Goal: Transaction & Acquisition: Purchase product/service

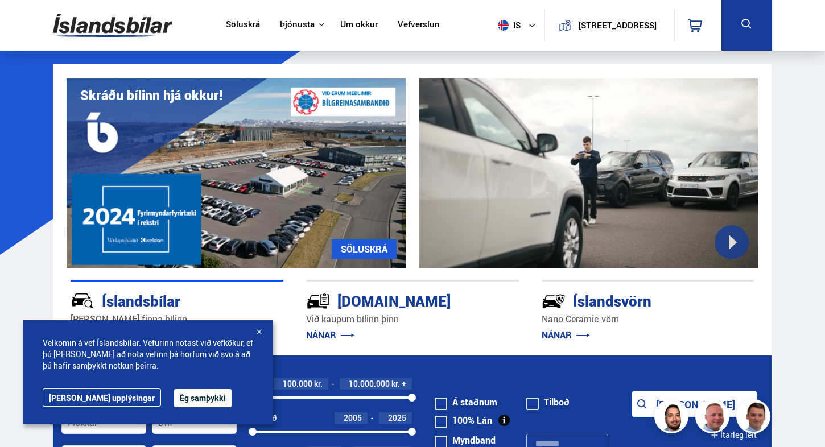
click at [257, 331] on div at bounding box center [258, 332] width 11 height 11
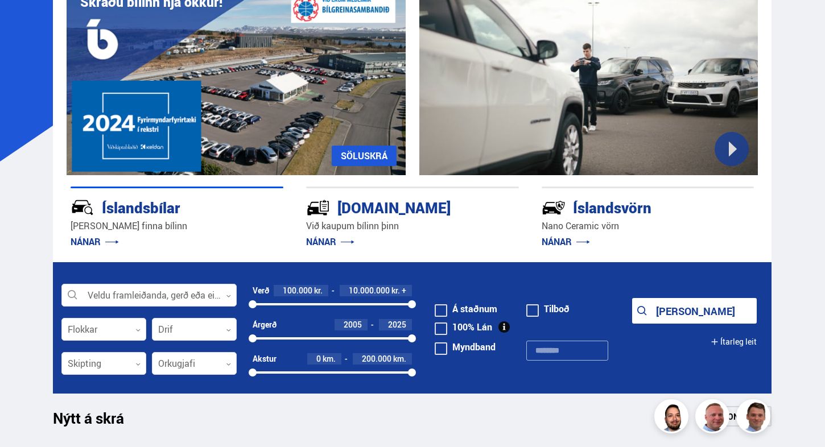
scroll to position [97, 0]
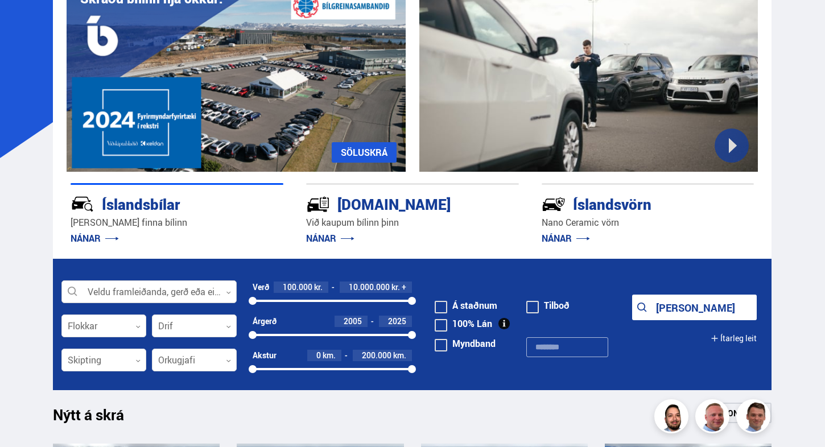
click at [174, 291] on div at bounding box center [148, 292] width 175 height 23
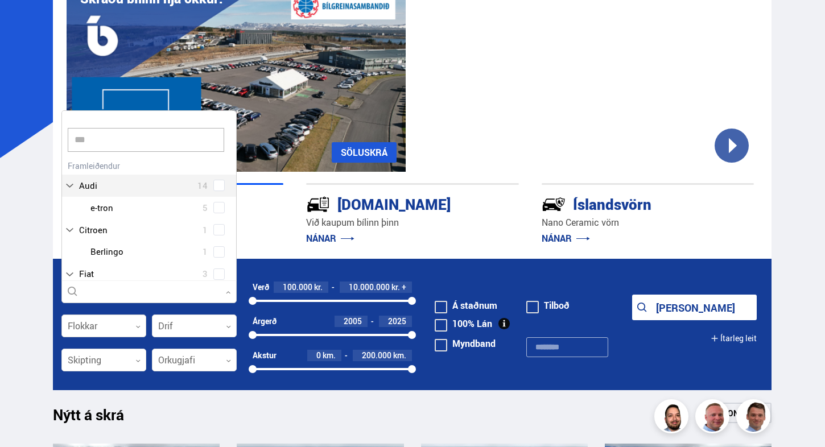
scroll to position [0, 0]
type input "****"
drag, startPoint x: 131, startPoint y: 319, endPoint x: 215, endPoint y: 183, distance: 159.7
click at [215, 183] on div "Íslandsbílar [PERSON_NAME] finna bílinn NÁNAR" at bounding box center [177, 215] width 213 height 64
click at [178, 291] on div at bounding box center [148, 292] width 175 height 23
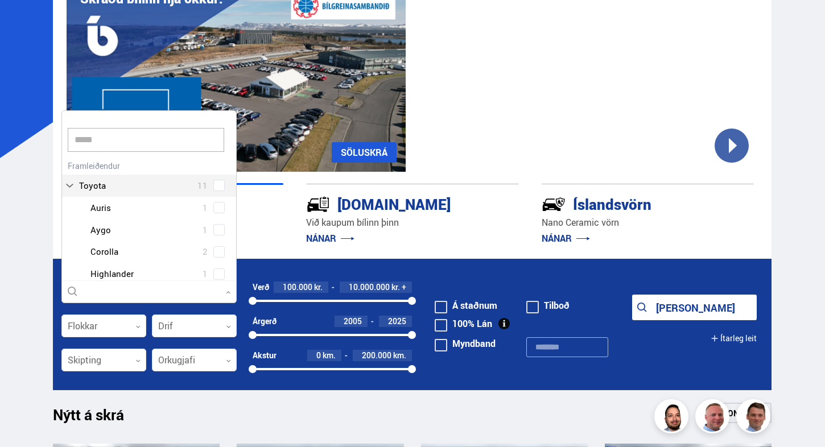
type input "******"
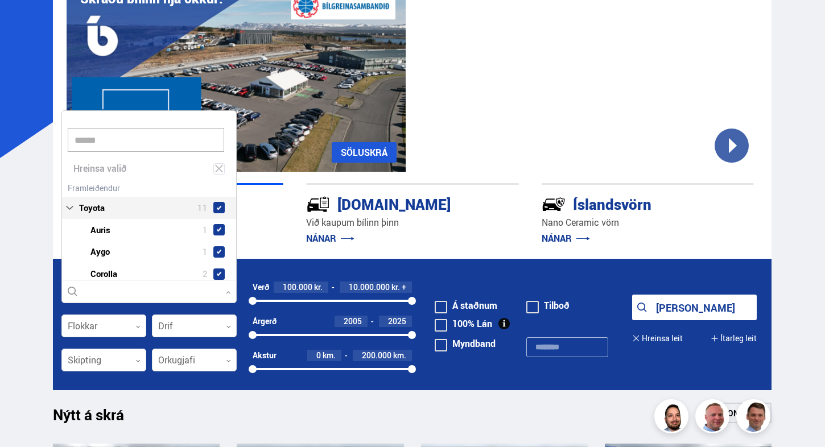
click at [150, 182] on div "Toyota 11 Toyota Auris 1 Toyota Aygo 1 Toyota Corolla 2 Toyota Highlander 1 Toy…" at bounding box center [149, 288] width 174 height 216
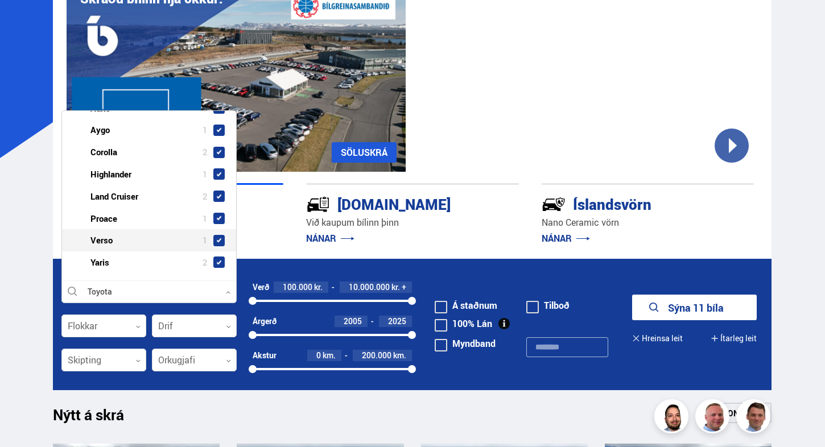
scroll to position [121, 0]
click at [215, 237] on span at bounding box center [219, 241] width 9 height 9
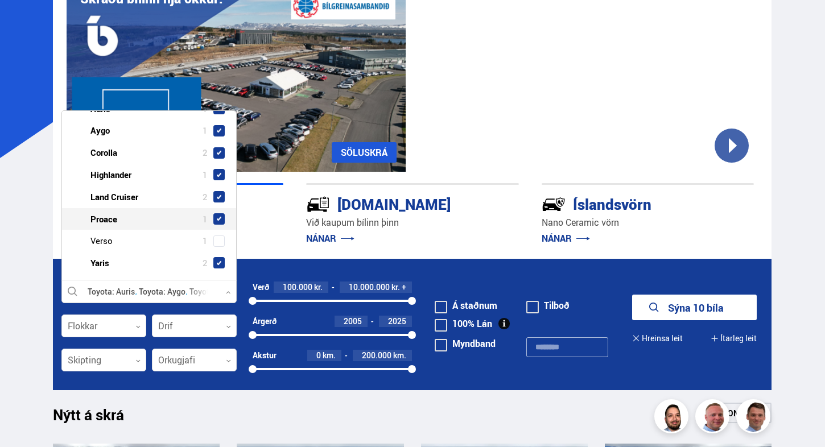
click at [216, 219] on span at bounding box center [218, 218] width 11 height 11
click at [221, 191] on span at bounding box center [218, 196] width 11 height 11
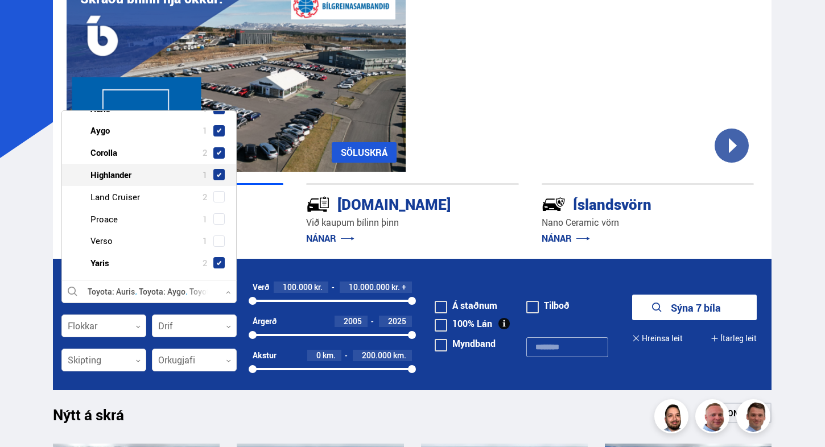
click at [220, 176] on span at bounding box center [218, 174] width 11 height 11
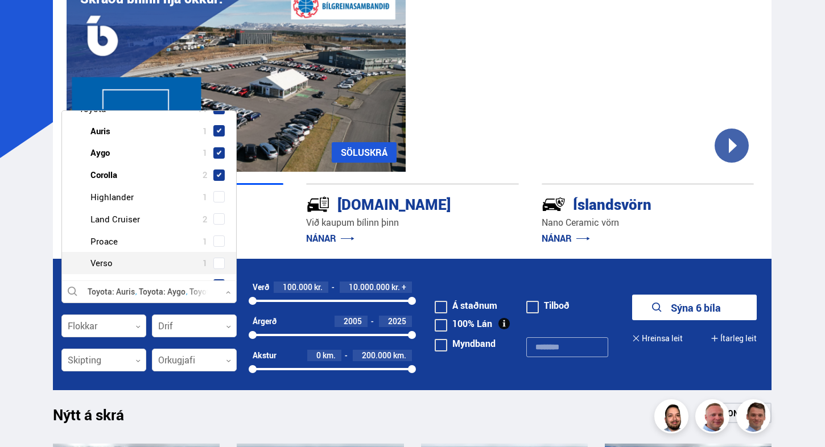
scroll to position [92, 0]
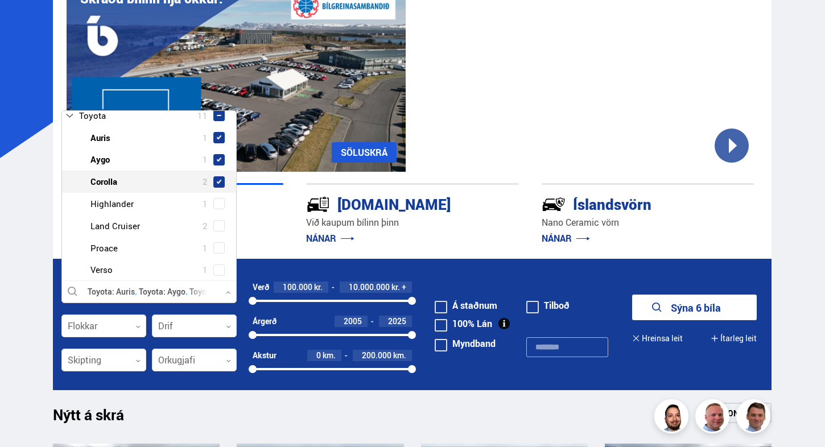
click at [213, 182] on span at bounding box center [218, 181] width 11 height 11
click at [215, 155] on span at bounding box center [218, 159] width 11 height 11
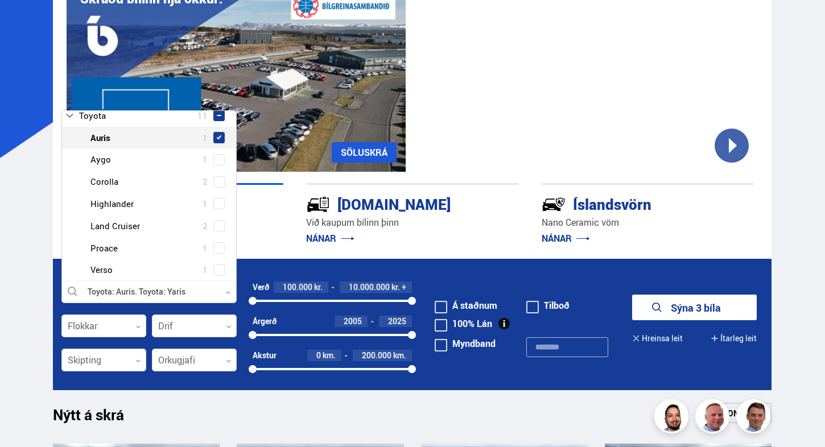
click at [217, 137] on span at bounding box center [219, 137] width 5 height 5
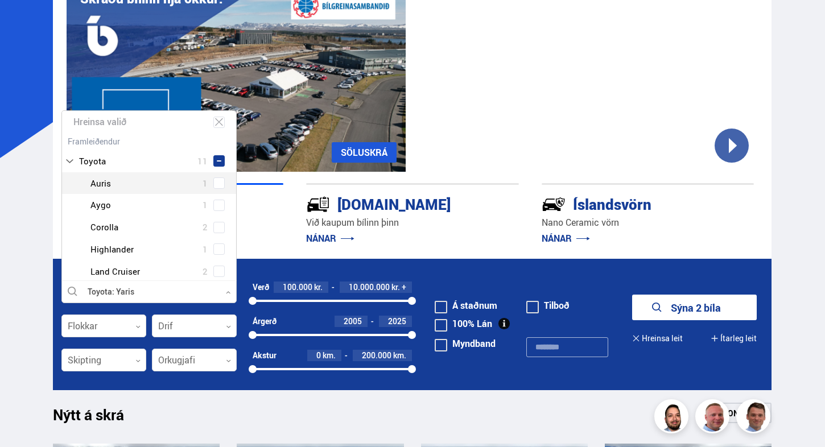
scroll to position [45, 0]
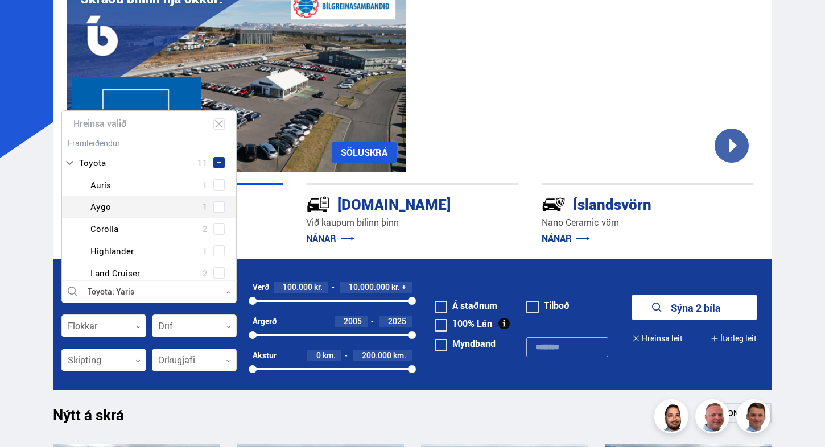
click at [669, 314] on button "Sýna 2 bíla" at bounding box center [694, 308] width 125 height 26
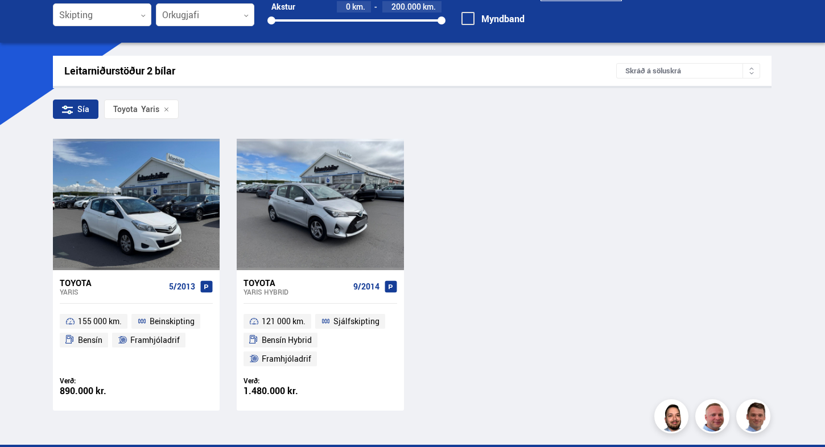
scroll to position [132, 0]
